Goal: Information Seeking & Learning: Learn about a topic

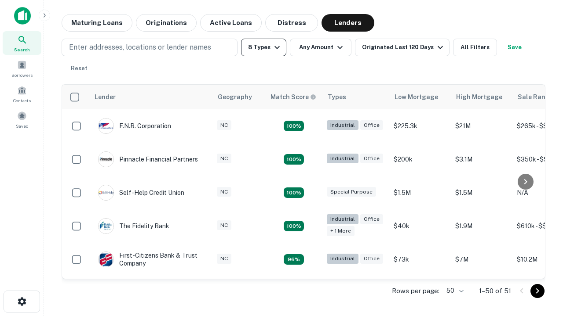
click at [263, 47] on button "8 Types" at bounding box center [263, 48] width 45 height 18
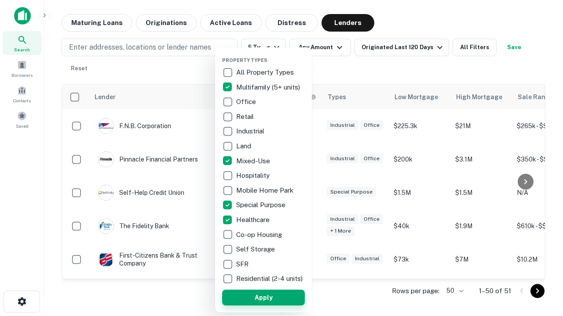
click at [263, 298] on button "Apply" at bounding box center [263, 298] width 83 height 16
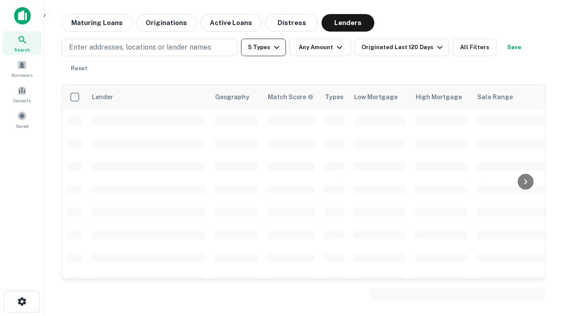
click at [263, 47] on button "5 Types" at bounding box center [263, 48] width 45 height 18
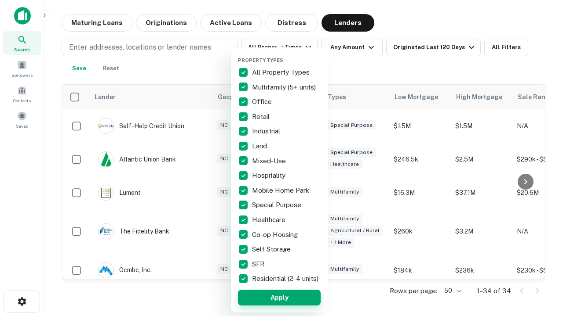
click at [279, 298] on button "Apply" at bounding box center [279, 298] width 83 height 16
